Goal: Task Accomplishment & Management: Manage account settings

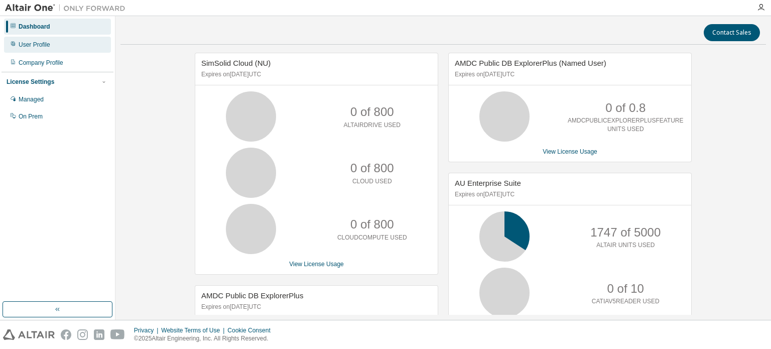
click at [42, 45] on div "User Profile" at bounding box center [35, 45] width 32 height 8
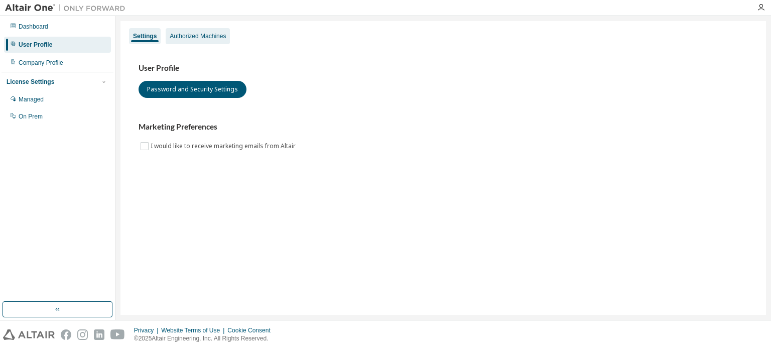
click at [183, 34] on div "Authorized Machines" at bounding box center [198, 36] width 56 height 8
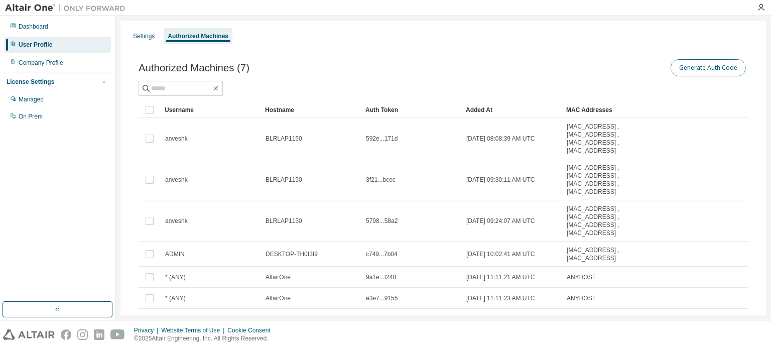
click at [694, 66] on button "Generate Auth Code" at bounding box center [708, 67] width 75 height 17
